Goal: Information Seeking & Learning: Learn about a topic

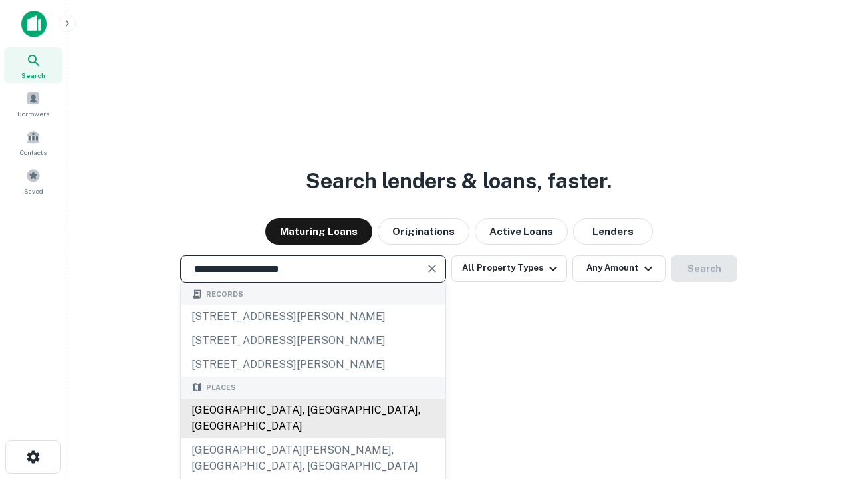
click at [313, 438] on div "[GEOGRAPHIC_DATA], [GEOGRAPHIC_DATA], [GEOGRAPHIC_DATA]" at bounding box center [313, 418] width 265 height 40
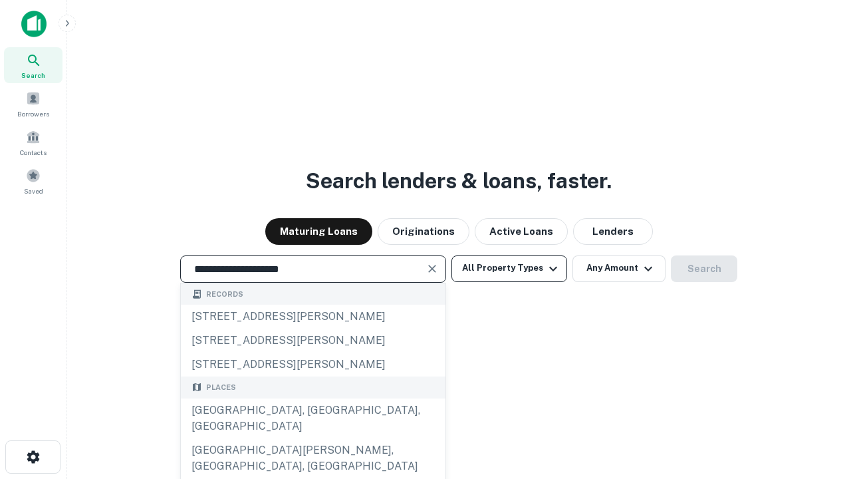
type input "**********"
click at [509, 268] on button "All Property Types" at bounding box center [510, 268] width 116 height 27
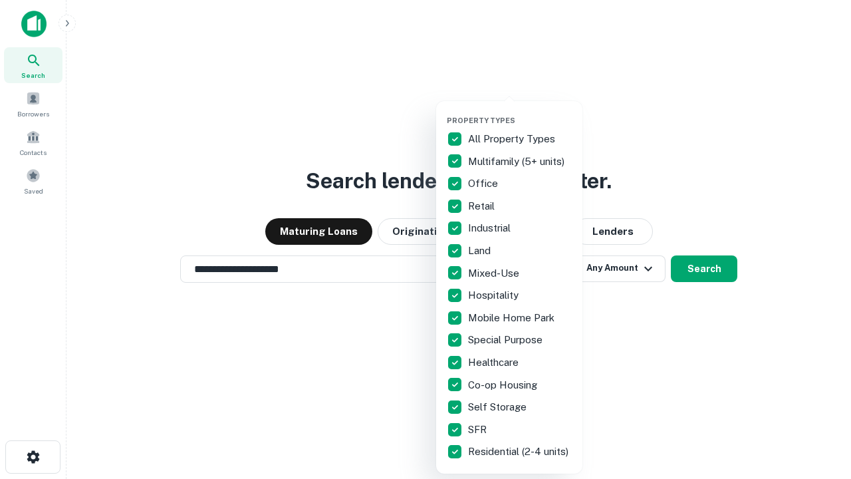
click at [520, 112] on button "button" at bounding box center [520, 112] width 146 height 1
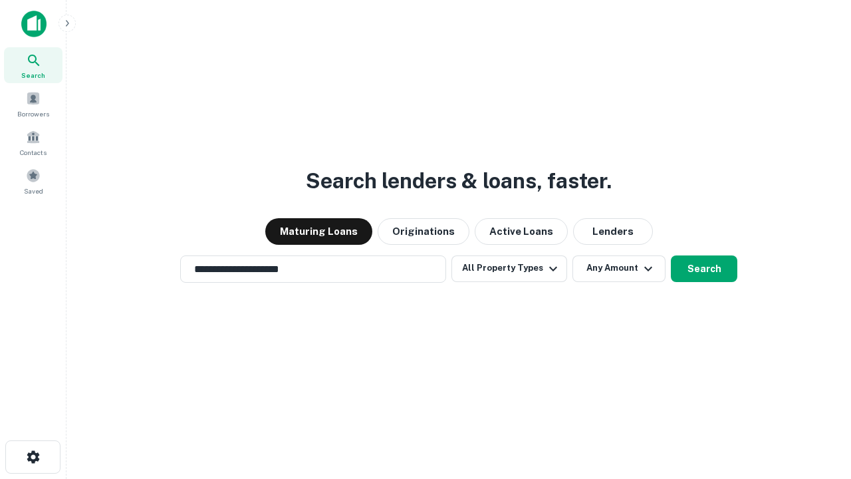
scroll to position [21, 0]
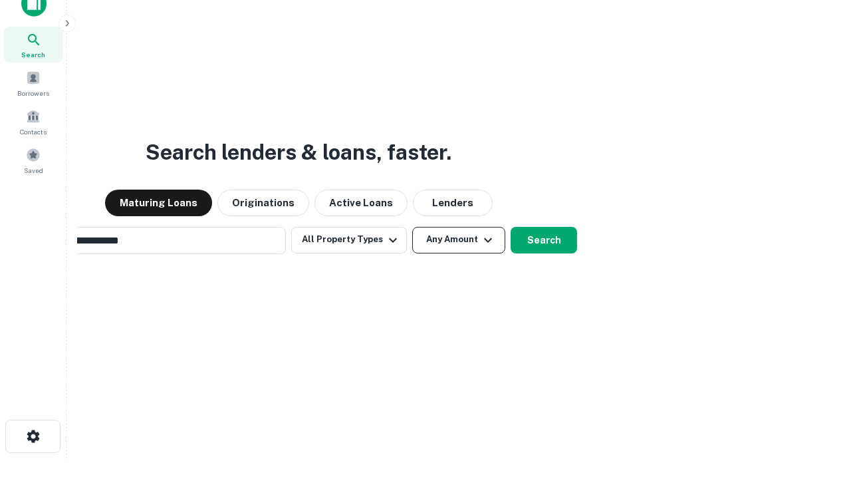
click at [412, 227] on button "Any Amount" at bounding box center [458, 240] width 93 height 27
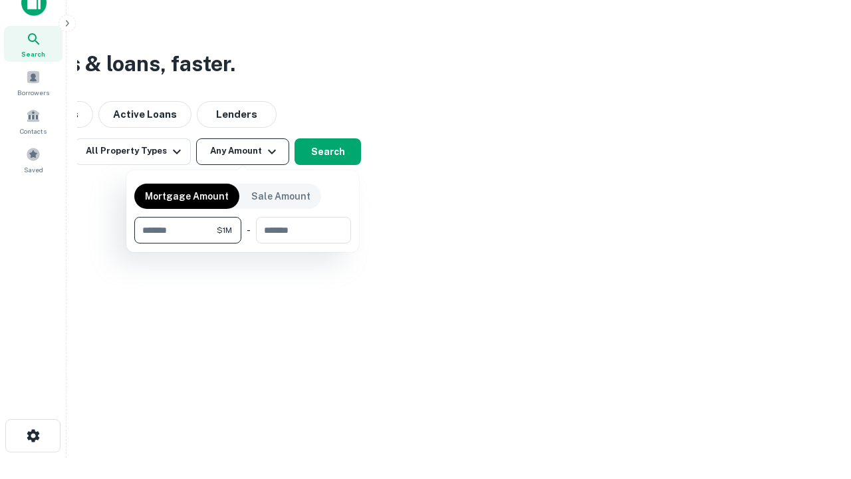
type input "*******"
click at [243, 243] on button "button" at bounding box center [242, 243] width 217 height 1
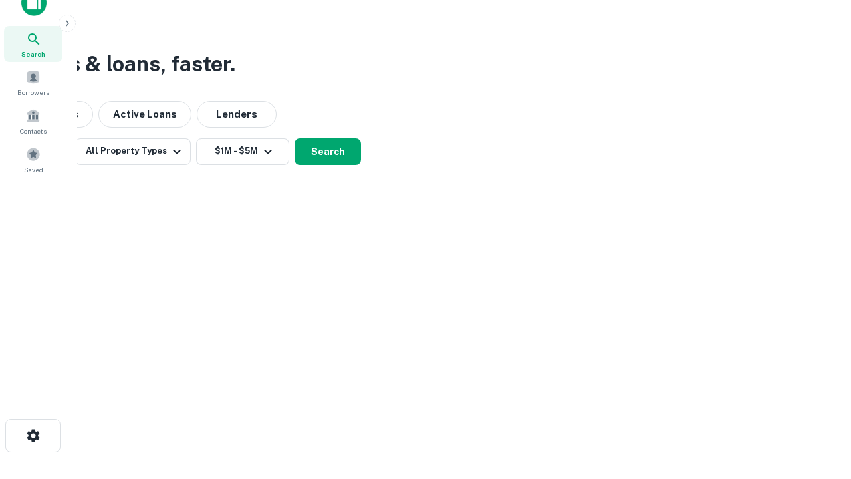
scroll to position [21, 0]
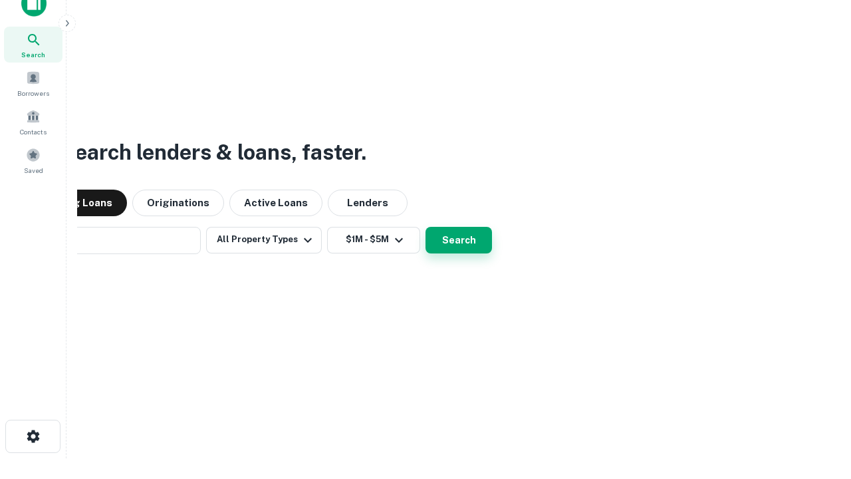
click at [426, 227] on button "Search" at bounding box center [459, 240] width 67 height 27
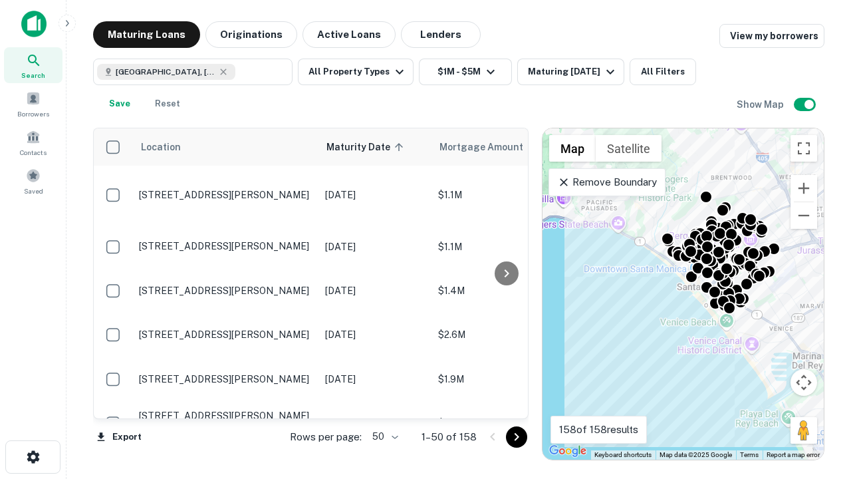
click at [383, 436] on body "Search Borrowers Contacts Saved Maturing Loans Originations Active Loans Lender…" at bounding box center [425, 239] width 851 height 479
click at [384, 403] on li "25" at bounding box center [383, 403] width 39 height 24
